Goal: Navigation & Orientation: Find specific page/section

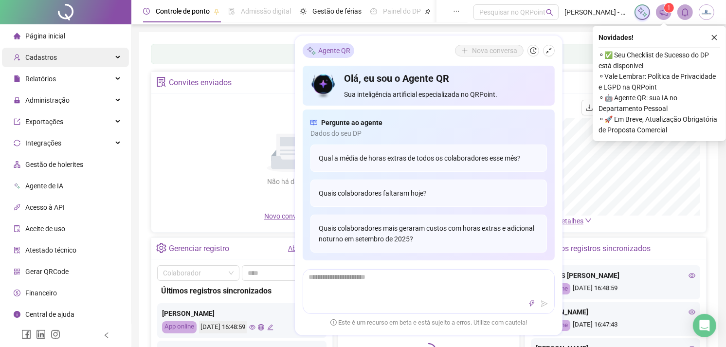
click at [98, 59] on div "Cadastros" at bounding box center [65, 57] width 127 height 19
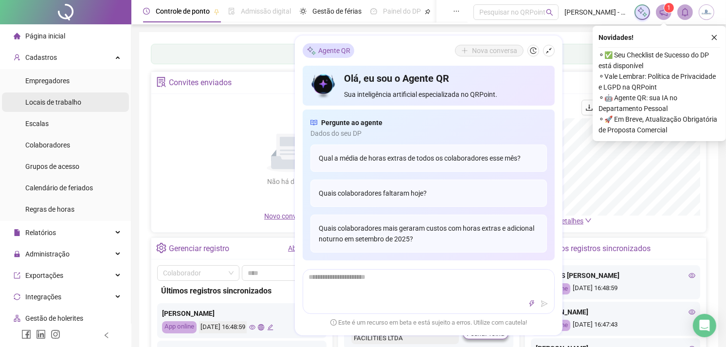
click at [61, 99] on span "Locais de trabalho" at bounding box center [53, 102] width 56 height 8
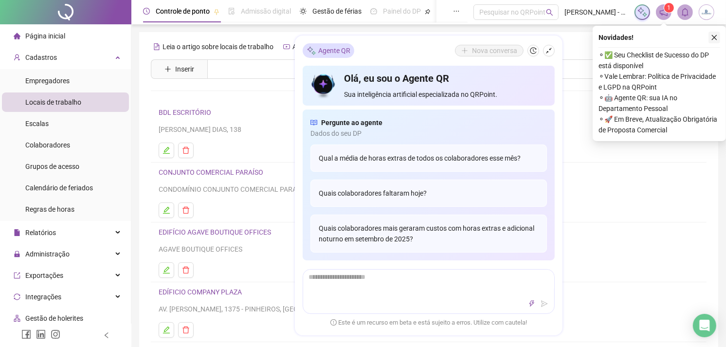
click at [717, 36] on icon "close" at bounding box center [714, 37] width 7 height 7
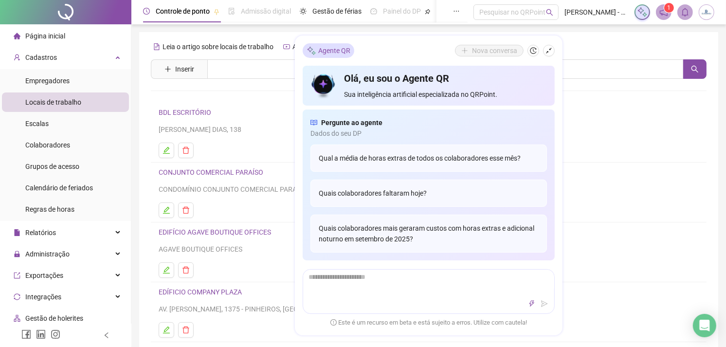
click at [393, 40] on div "Agente QR Nova conversa Olá, eu sou o Agente QR Sua inteligência artificial esp…" at bounding box center [429, 186] width 268 height 300
click at [550, 49] on icon "shrink" at bounding box center [549, 51] width 6 height 6
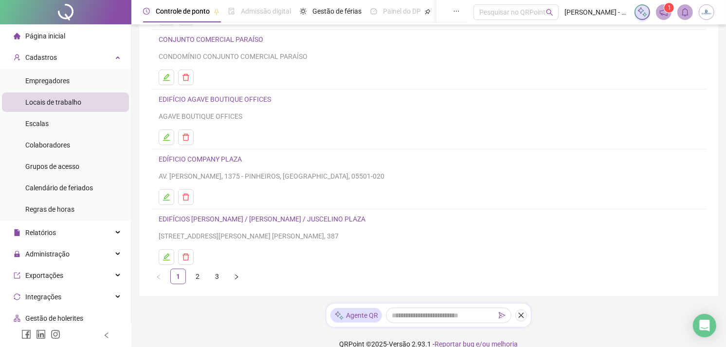
scroll to position [147, 0]
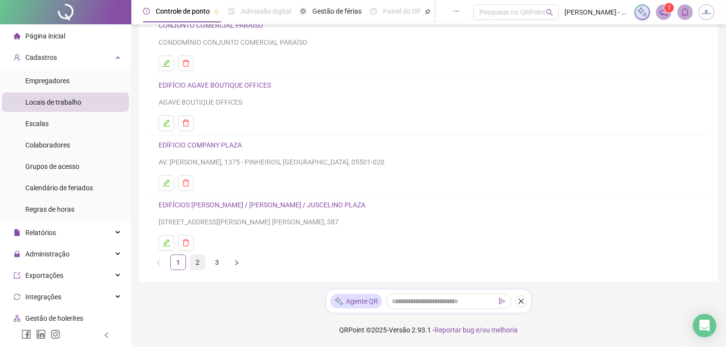
click at [200, 266] on link "2" at bounding box center [197, 262] width 15 height 15
